Goal: Task Accomplishment & Management: Manage account settings

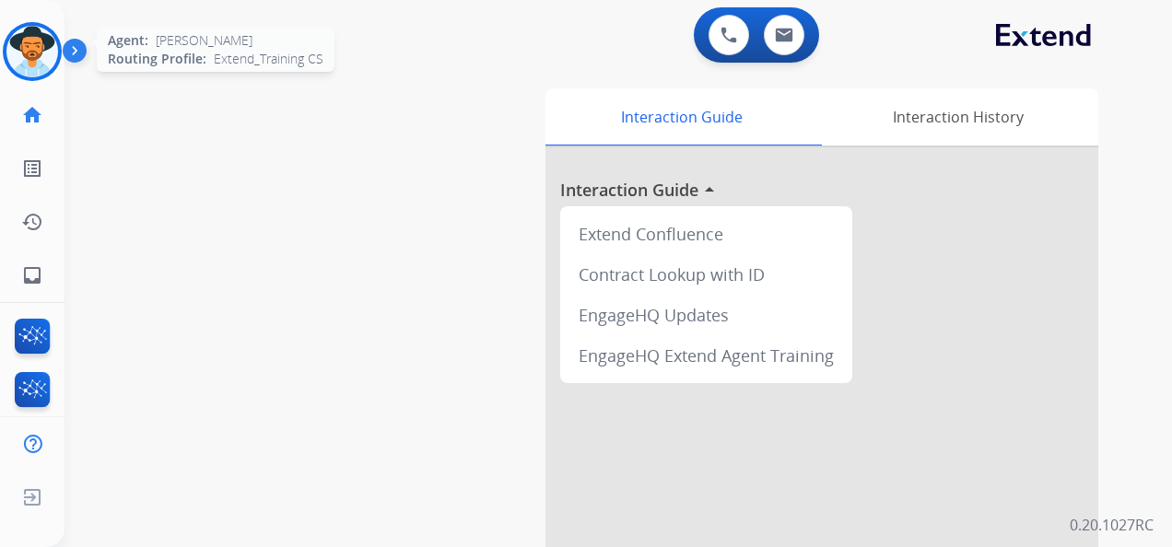
drag, startPoint x: 0, startPoint y: 0, endPoint x: 31, endPoint y: 36, distance: 47.7
click at [31, 36] on img at bounding box center [32, 52] width 52 height 52
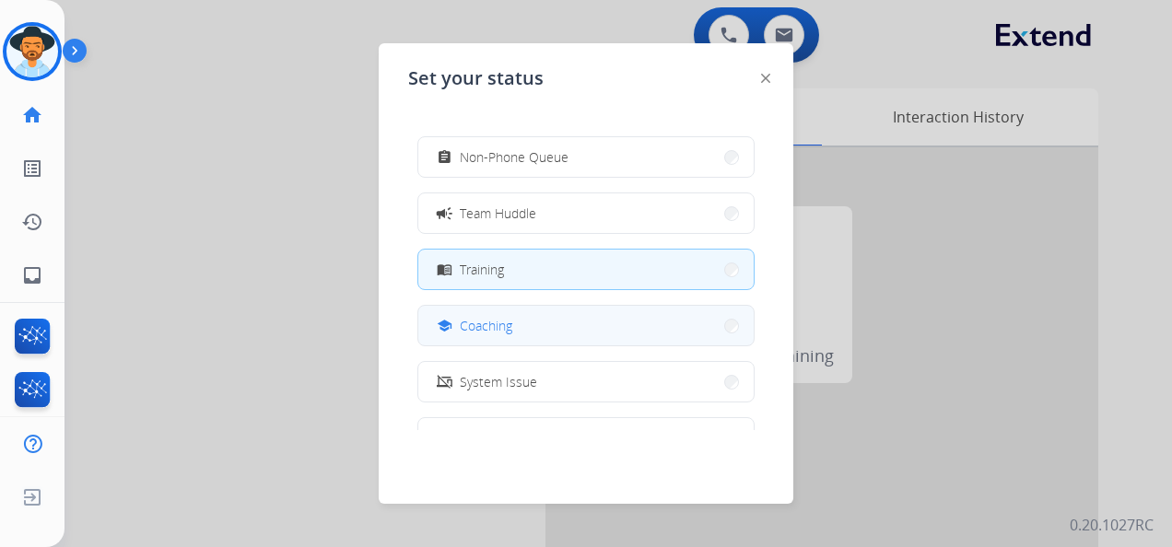
scroll to position [92, 0]
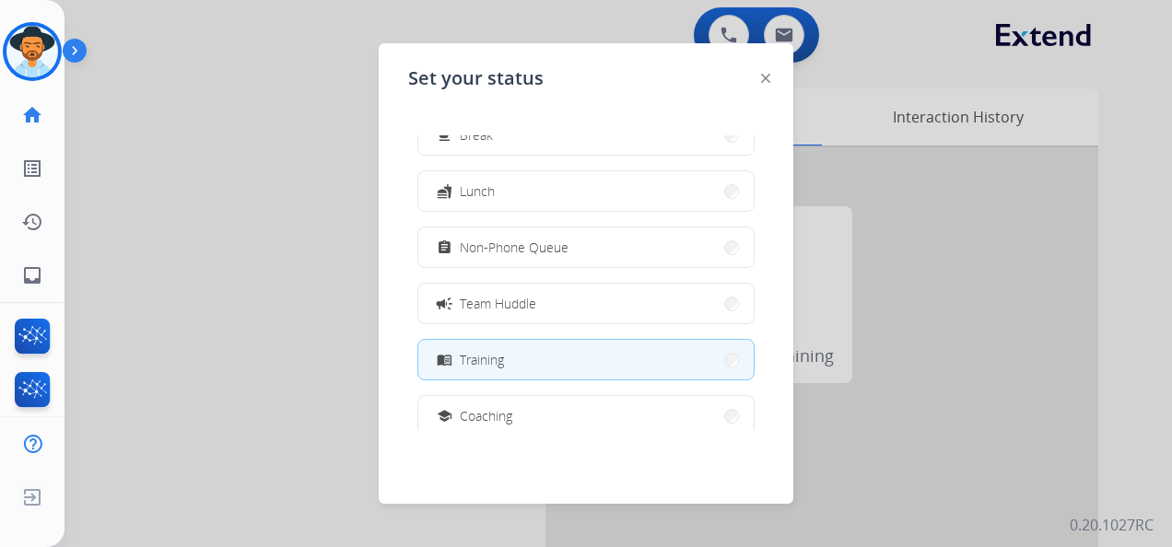
click at [276, 187] on div at bounding box center [586, 273] width 1172 height 547
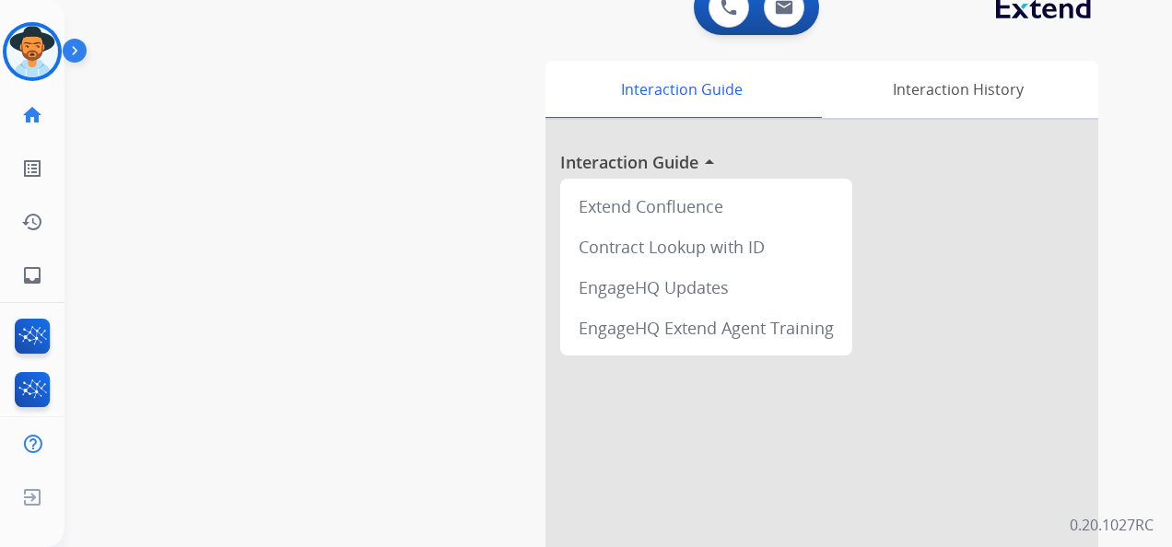
scroll to position [0, 0]
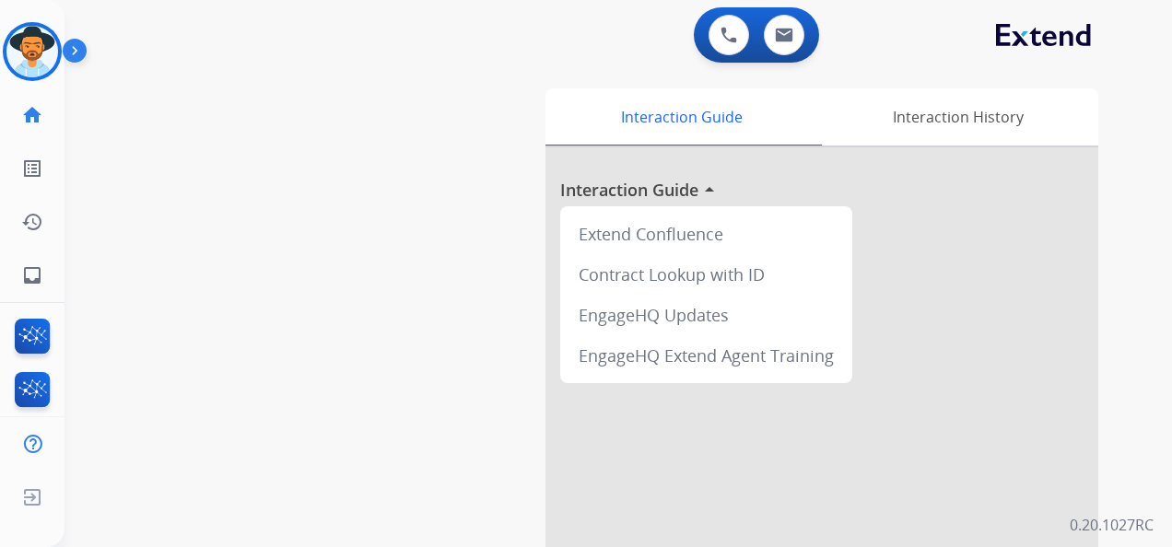
click at [217, 170] on div "swap_horiz Break voice bridge close_fullscreen Connect 3-Way Call merge_type Se…" at bounding box center [595, 450] width 1063 height 768
